Goal: Task Accomplishment & Management: Manage account settings

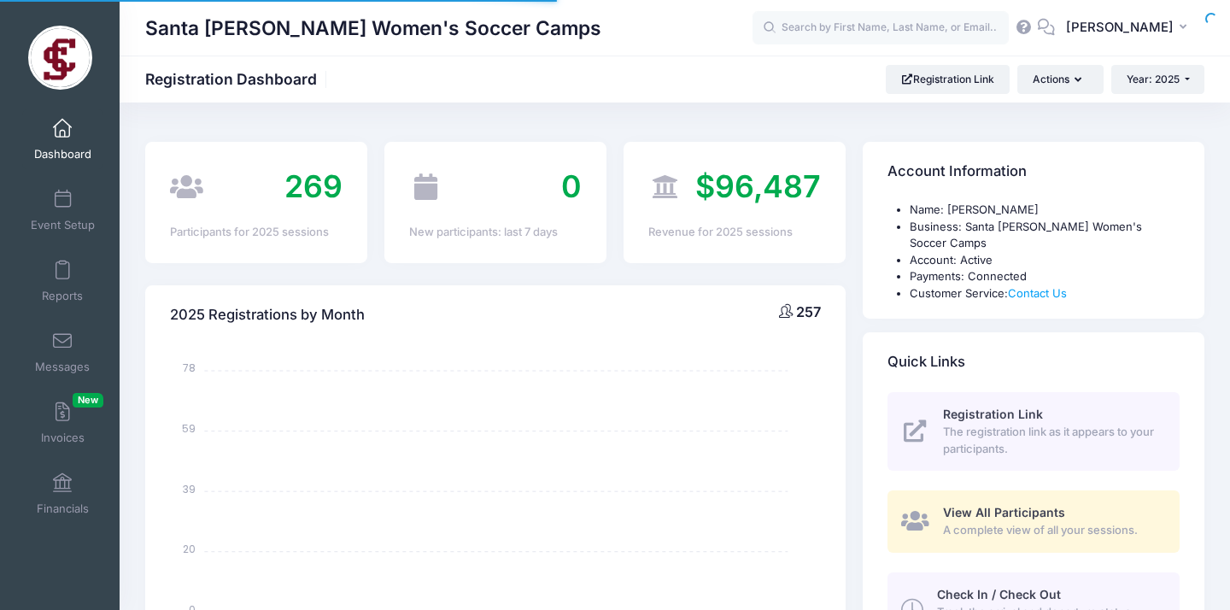
select select
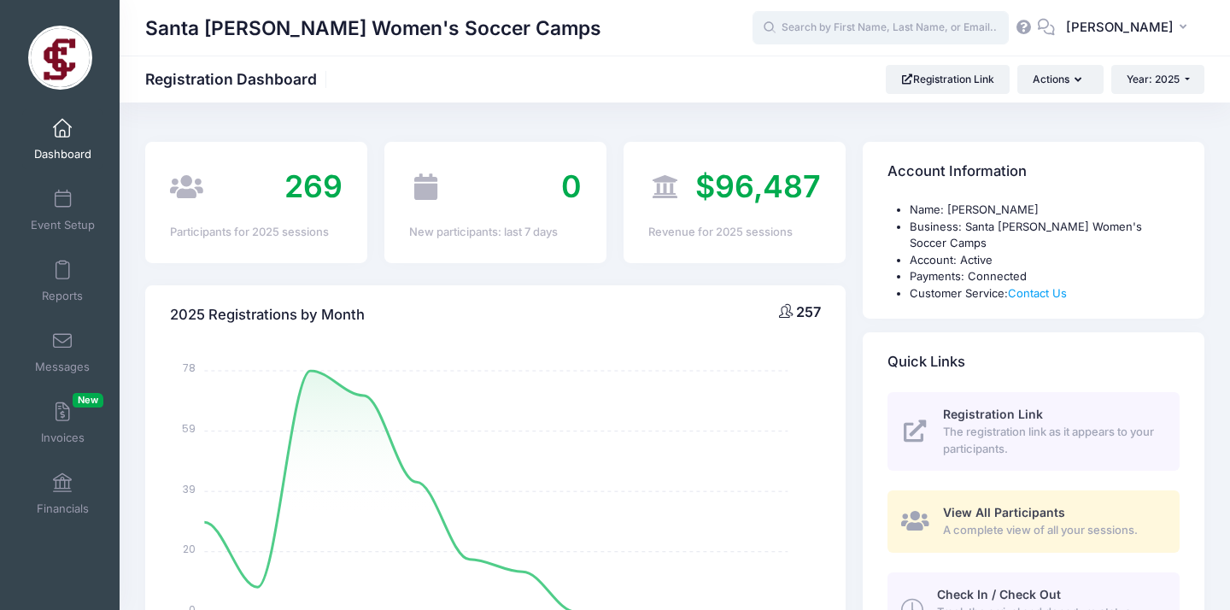
click at [856, 32] on input "text" at bounding box center [881, 28] width 256 height 34
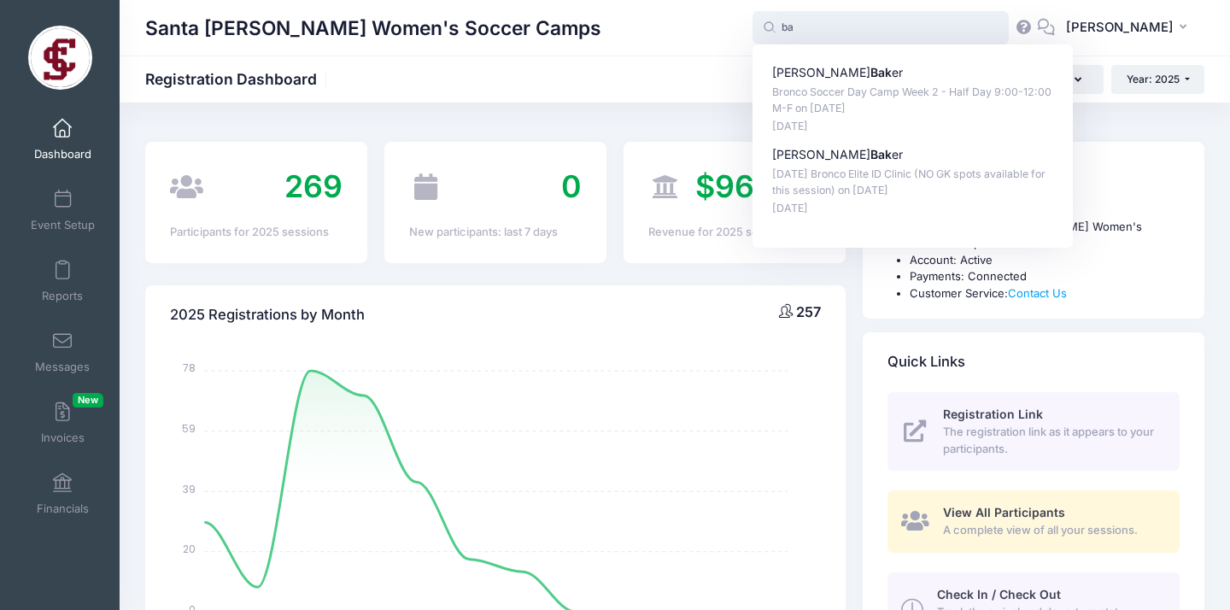
type input "b"
click at [885, 109] on p "Bronco Soccer Day Camp Week 2 - Half Day 9:00-12:00 M-F on Jul-14, 2025" at bounding box center [913, 101] width 282 height 32
type input "Chiara Baker (Bronco Soccer Day Camp Week 2 - Half Day 9:00-12:00 M-F, Jul-14, …"
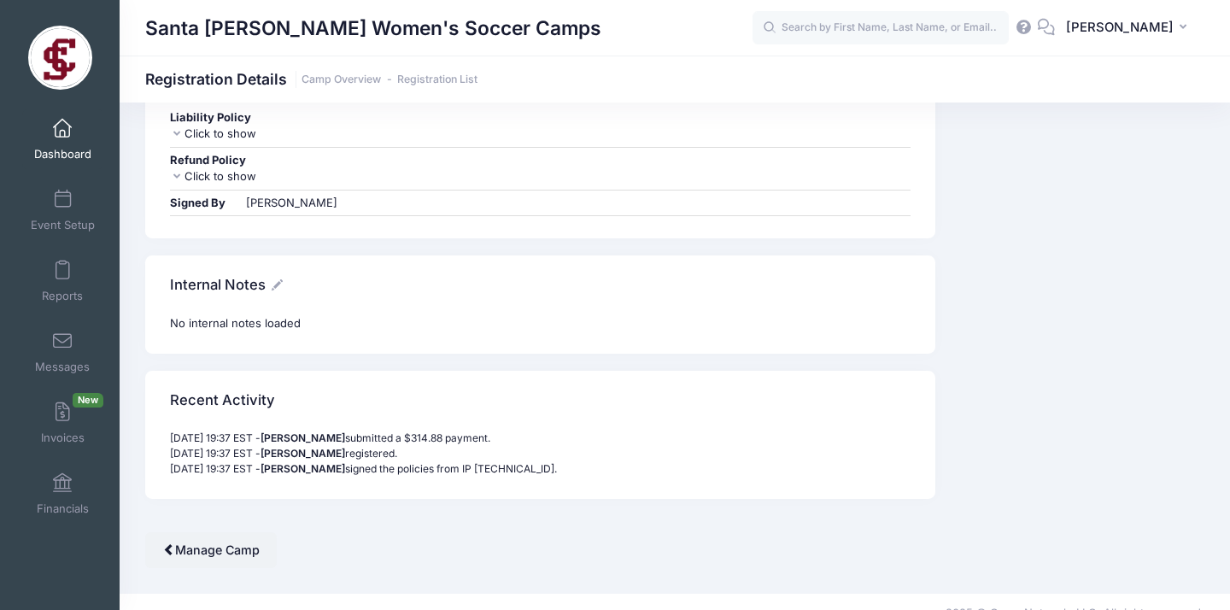
scroll to position [3633, 0]
click at [178, 316] on div "No internal notes loaded" at bounding box center [540, 324] width 741 height 17
click at [279, 280] on icon at bounding box center [277, 285] width 11 height 11
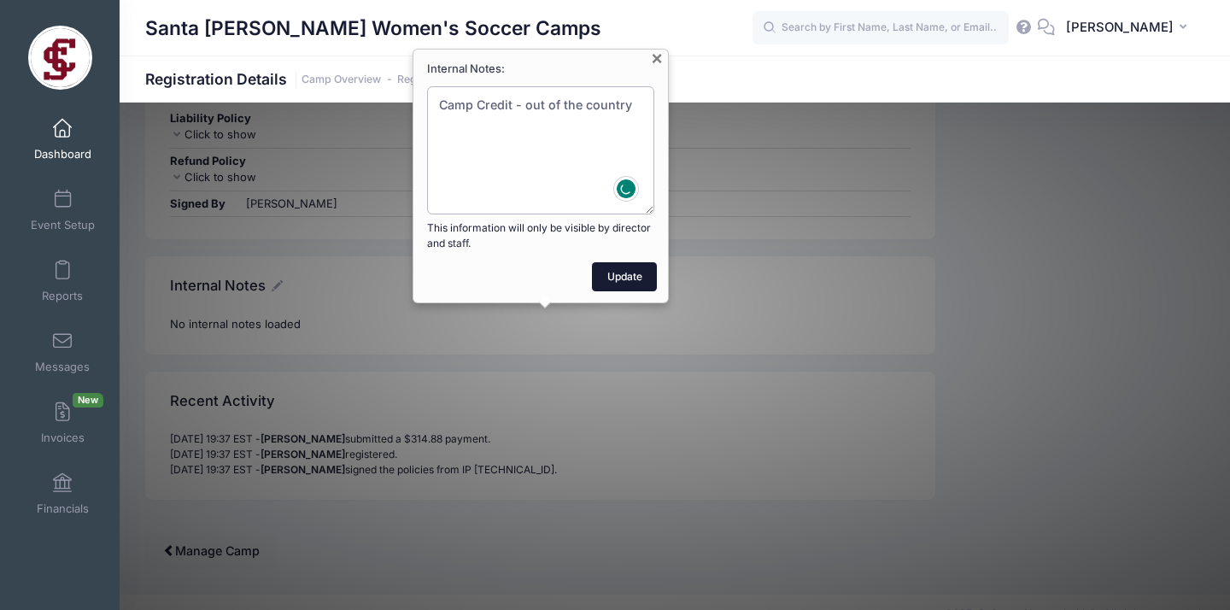
type textarea "Camp Credit - out of the country"
click at [624, 273] on button "Update" at bounding box center [624, 276] width 65 height 29
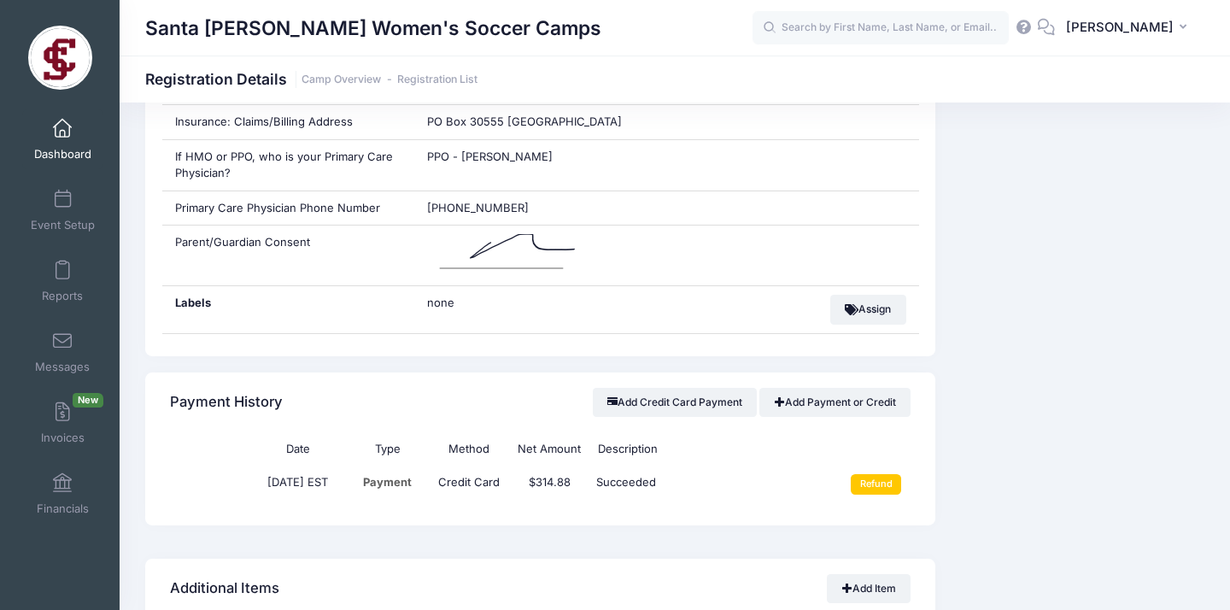
scroll to position [2677, 0]
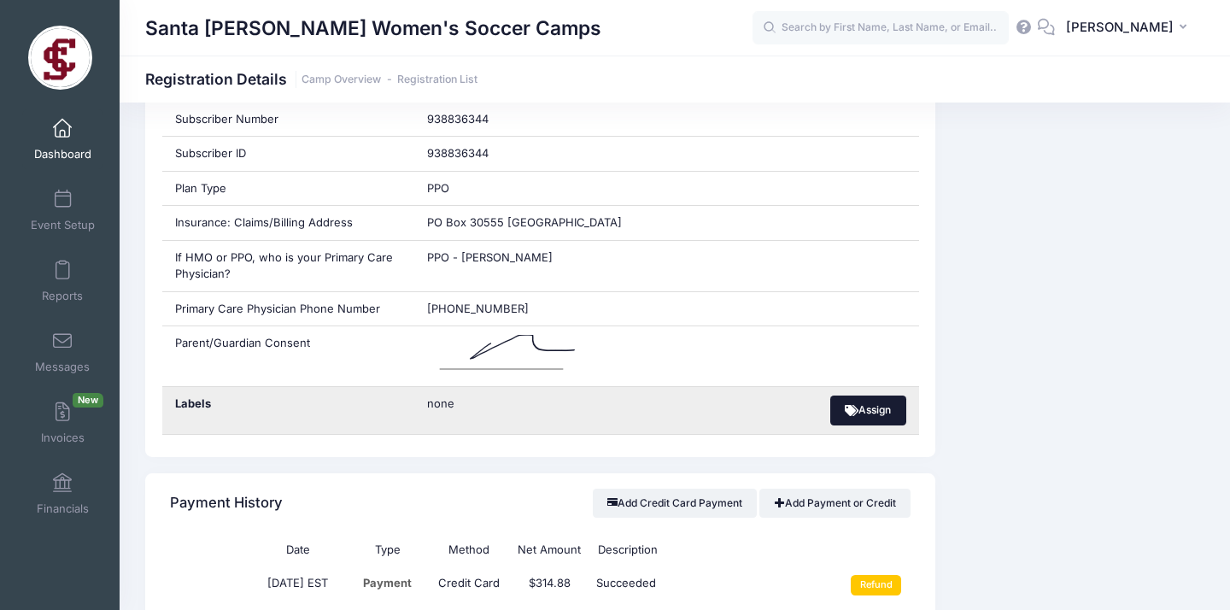
click at [869, 395] on button "Assign" at bounding box center [868, 409] width 76 height 29
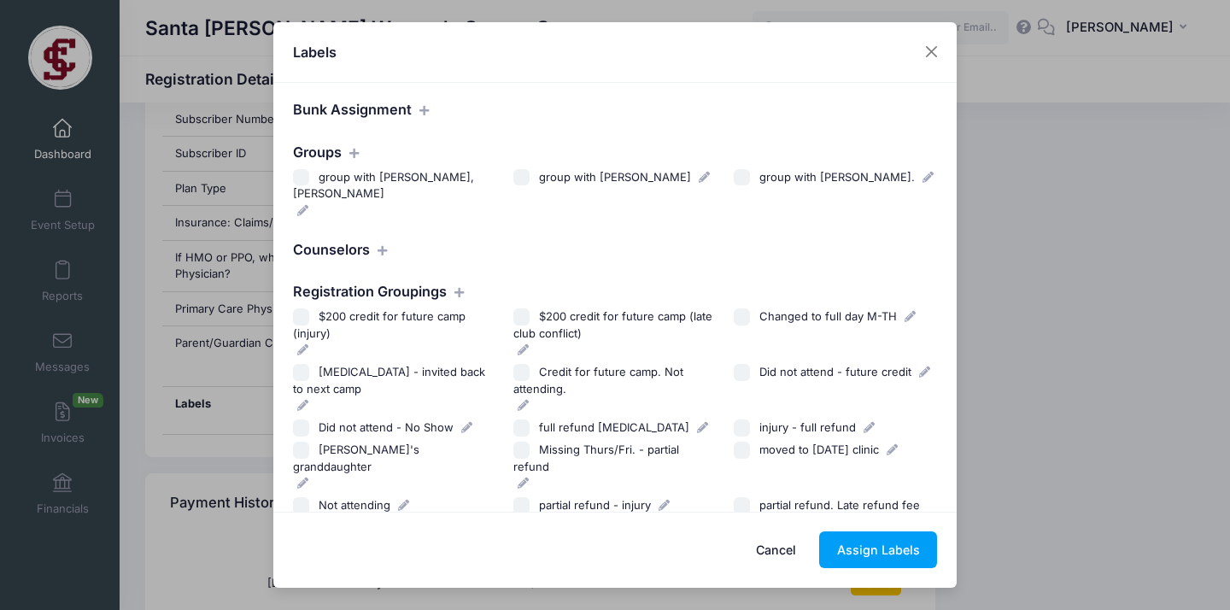
click at [523, 370] on input "Credit for future camp. Not attending." at bounding box center [521, 372] width 17 height 17
checkbox input "true"
click at [881, 547] on button "Assign Labels" at bounding box center [878, 549] width 118 height 37
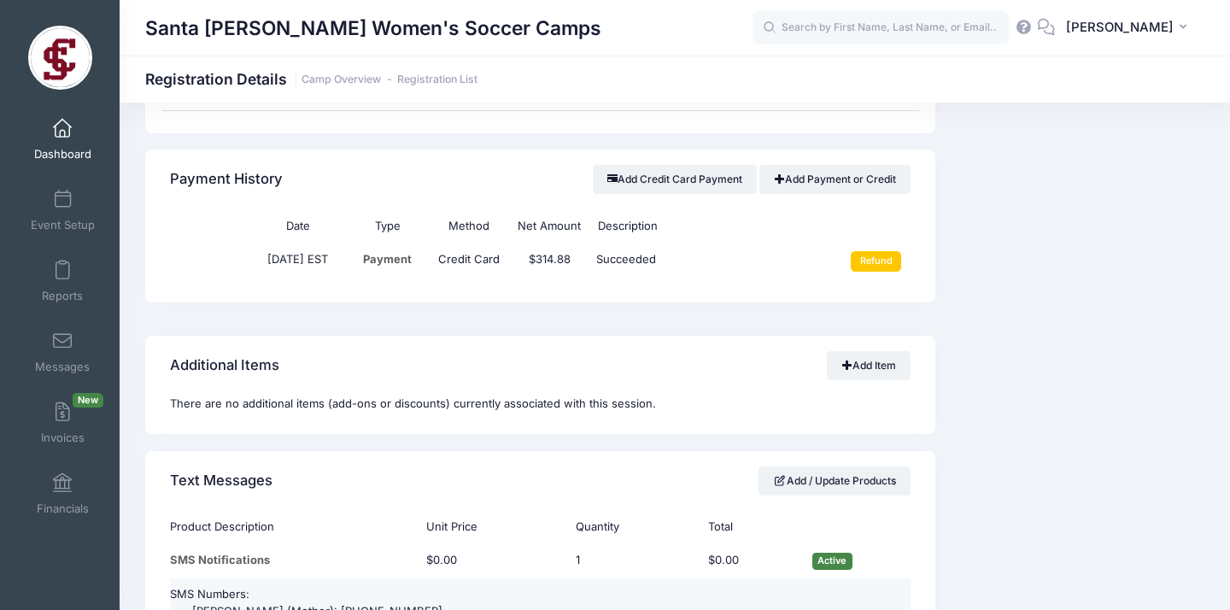
scroll to position [2895, 0]
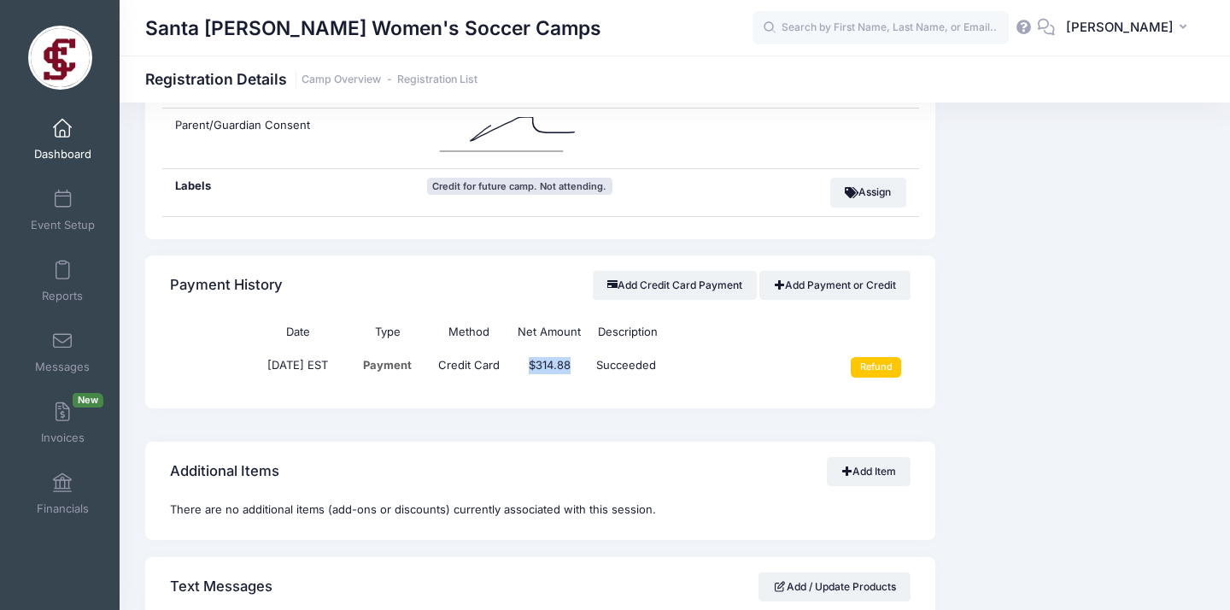
drag, startPoint x: 541, startPoint y: 343, endPoint x: 586, endPoint y: 342, distance: 45.3
click at [586, 348] on td "$314.88" at bounding box center [549, 367] width 80 height 38
copy td "$314.88"
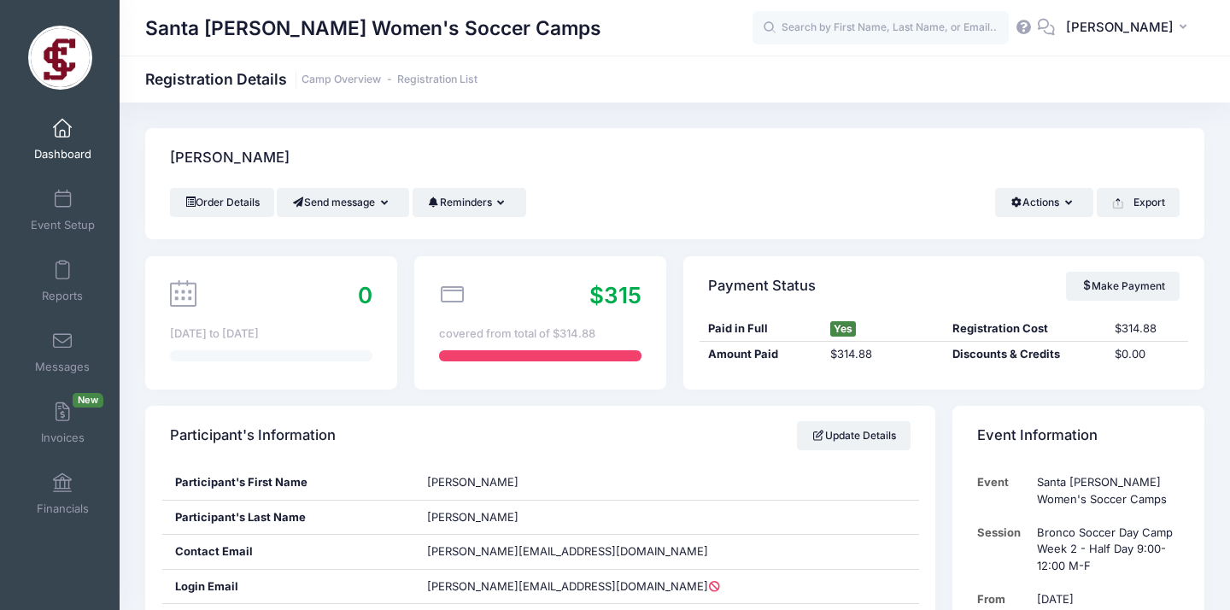
scroll to position [0, 0]
click at [220, 200] on link "Order Details" at bounding box center [222, 202] width 104 height 29
click at [62, 409] on span at bounding box center [62, 412] width 0 height 19
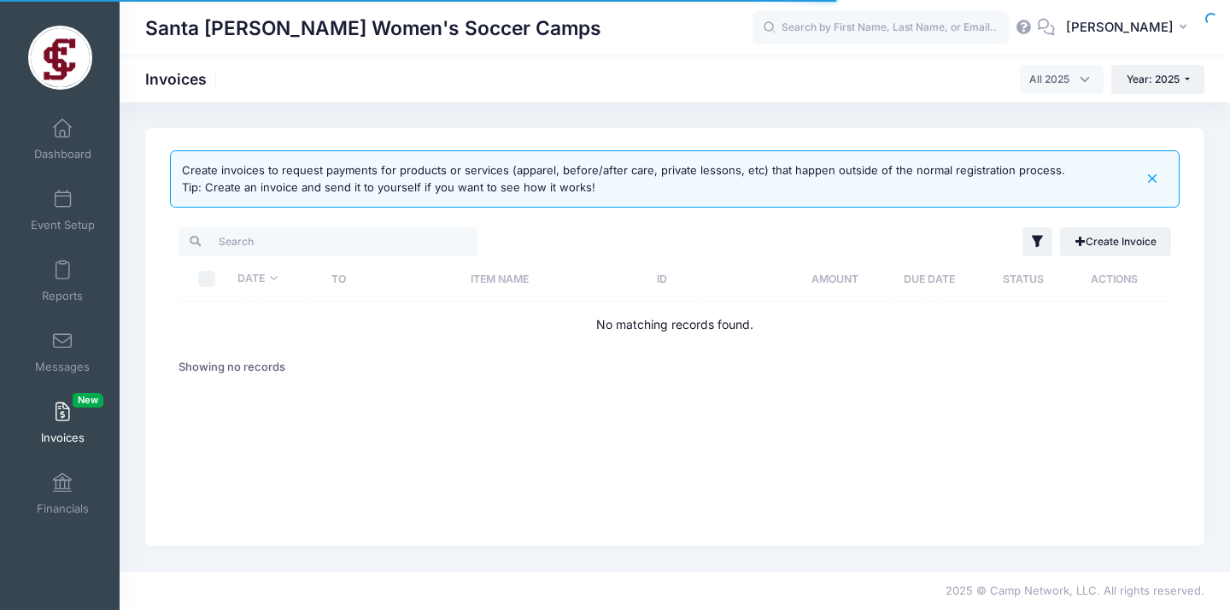
select select
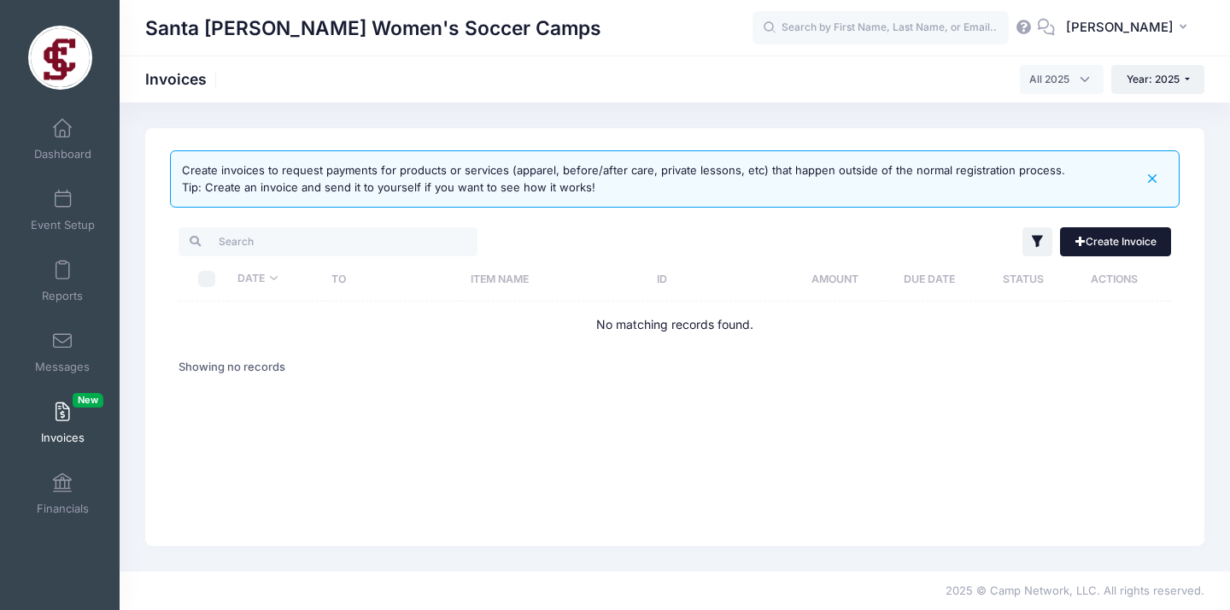
click at [1119, 237] on link "Create Invoice" at bounding box center [1115, 241] width 111 height 29
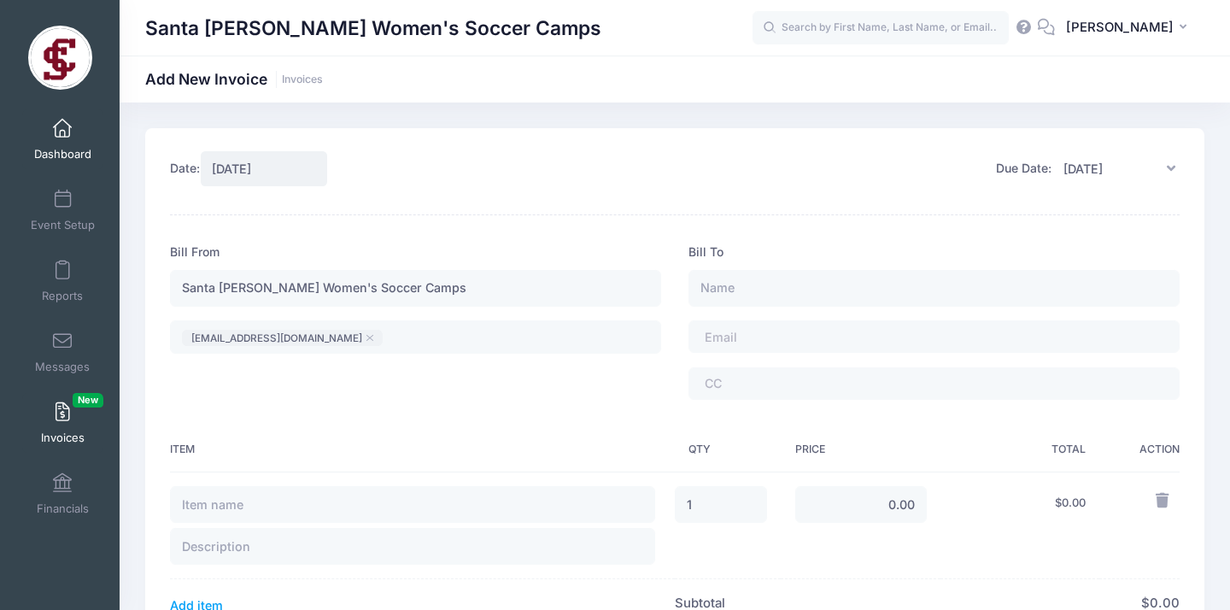
click at [55, 147] on span "Dashboard" at bounding box center [62, 154] width 57 height 15
